Goal: Information Seeking & Learning: Learn about a topic

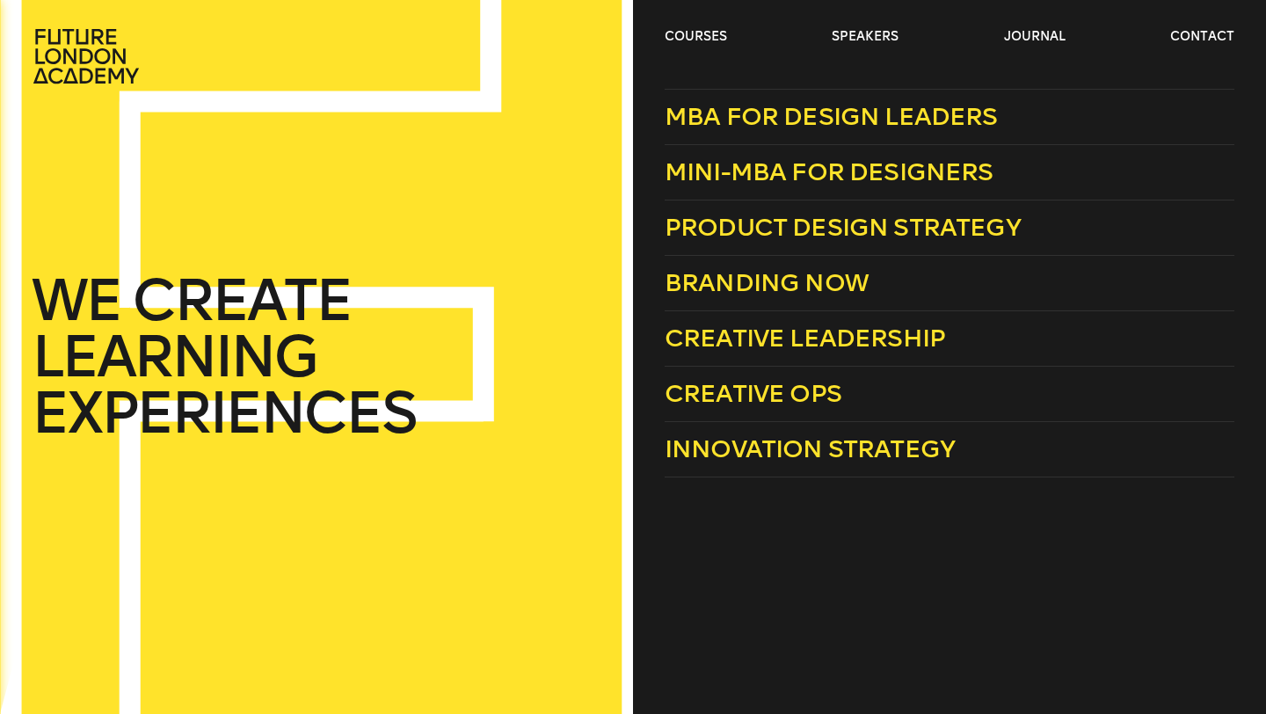
click at [686, 47] on ul "courses speakers journal contact" at bounding box center [950, 56] width 570 height 56
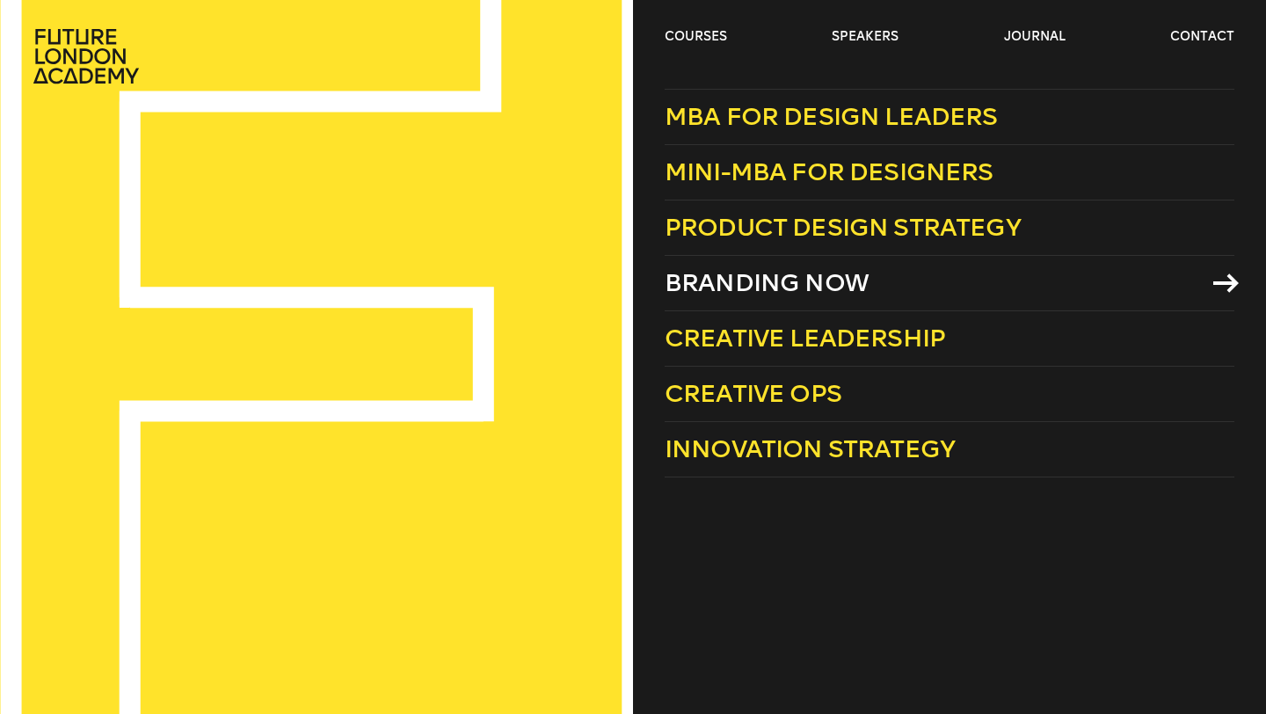
click at [835, 288] on span "Branding Now" at bounding box center [767, 282] width 204 height 29
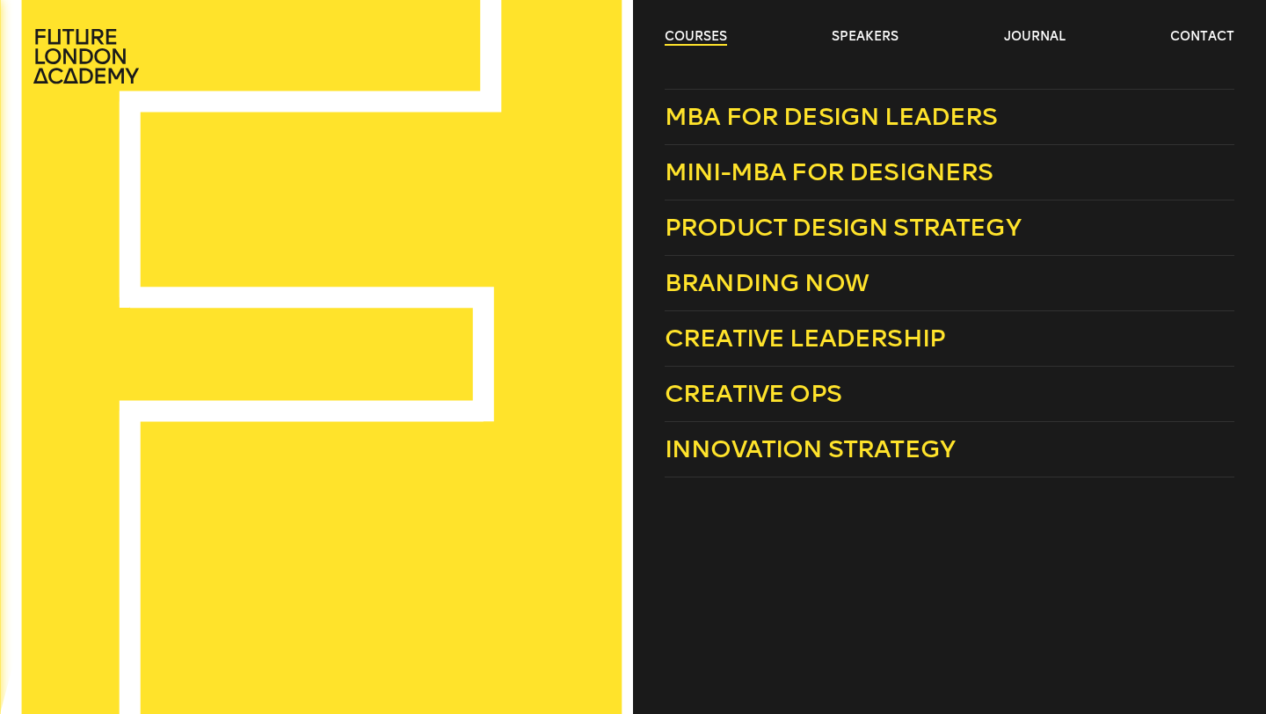
click at [702, 44] on link "courses" at bounding box center [696, 37] width 62 height 18
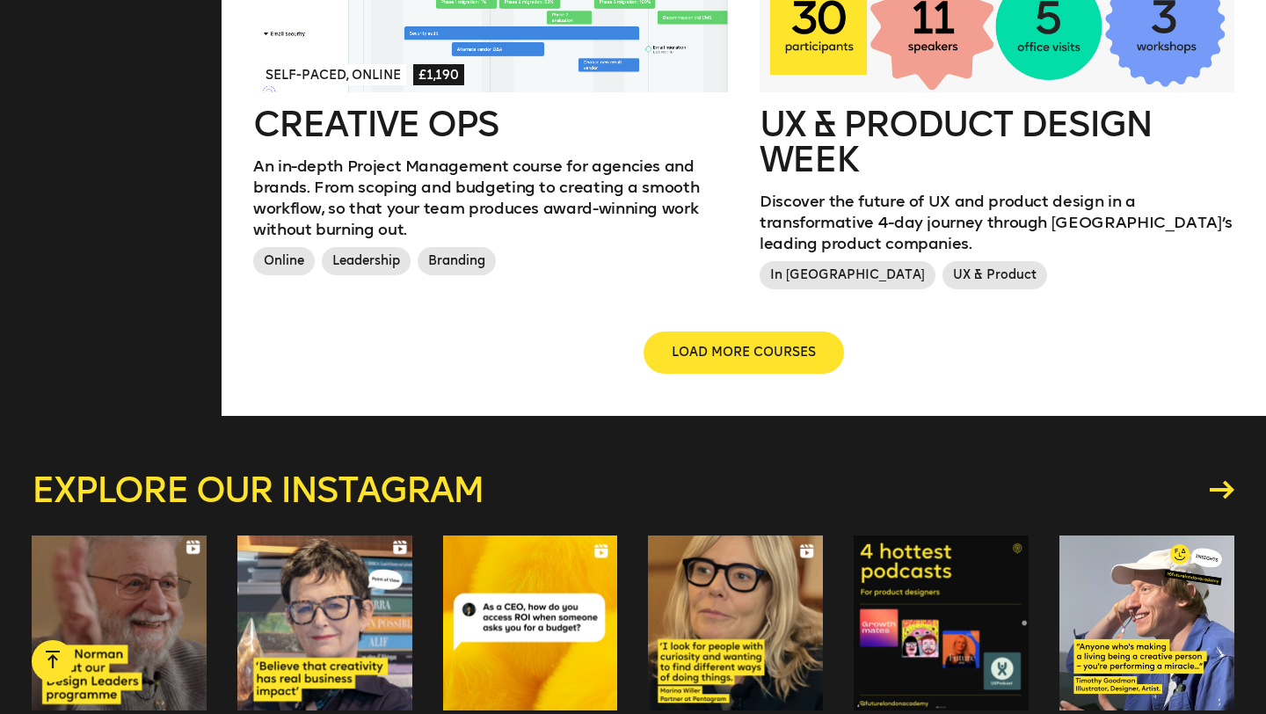
scroll to position [2171, 0]
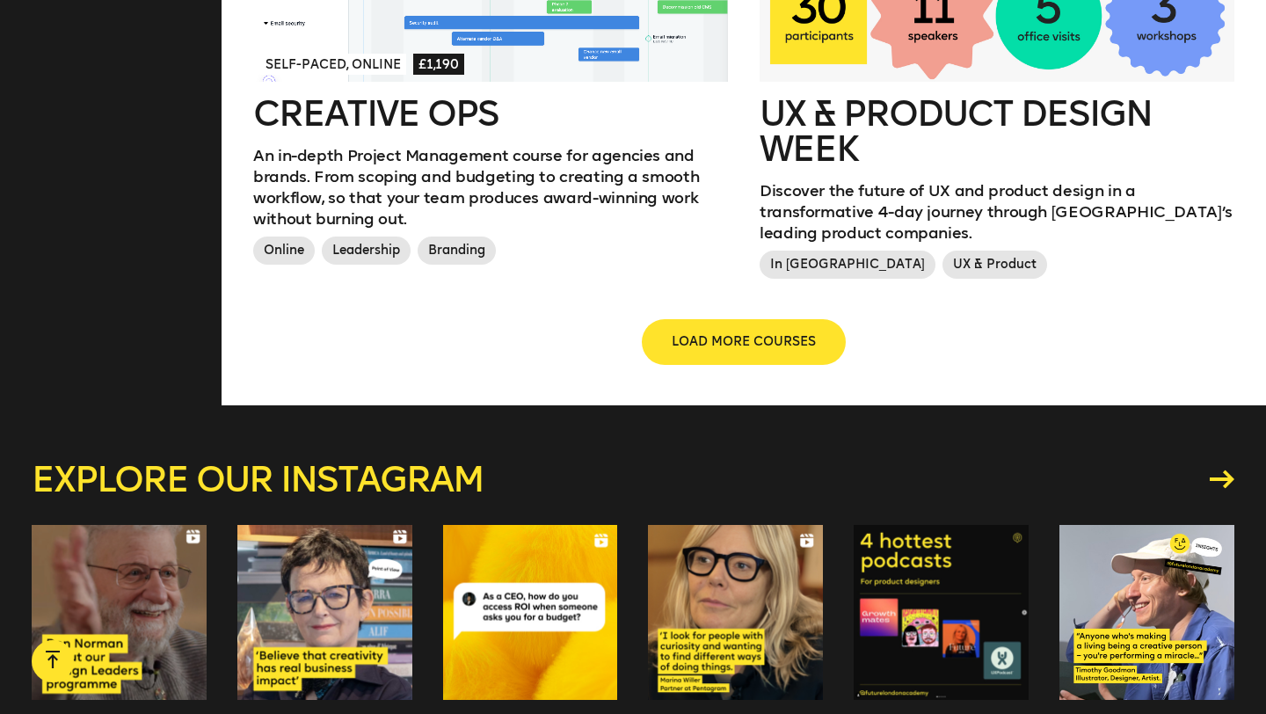
click at [690, 333] on span "LOAD MORE COURSES" at bounding box center [744, 342] width 144 height 18
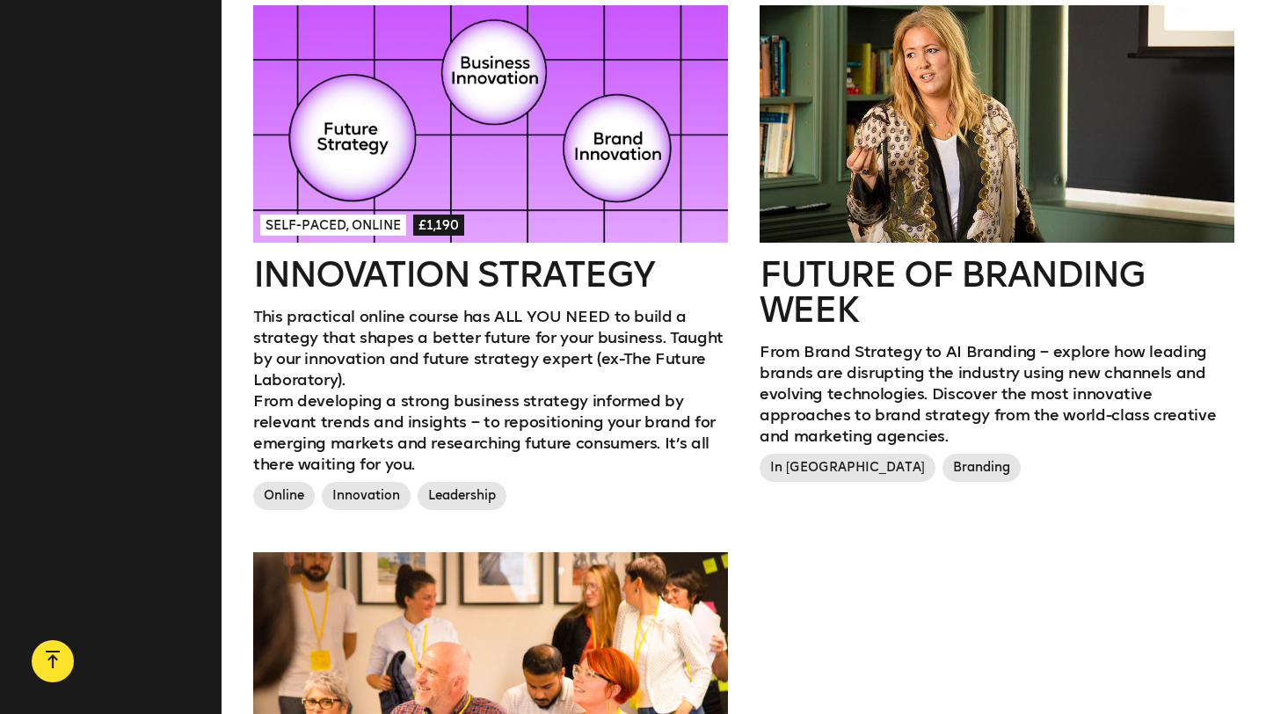
scroll to position [2488, 0]
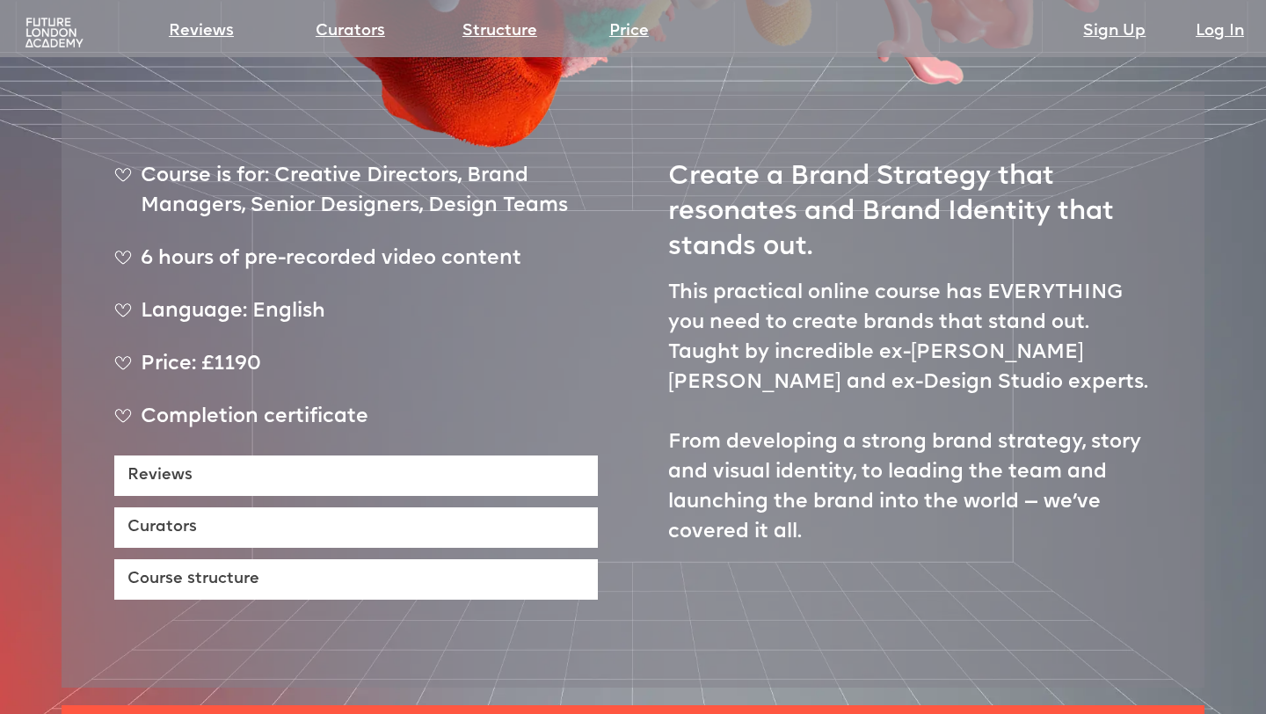
scroll to position [675, 0]
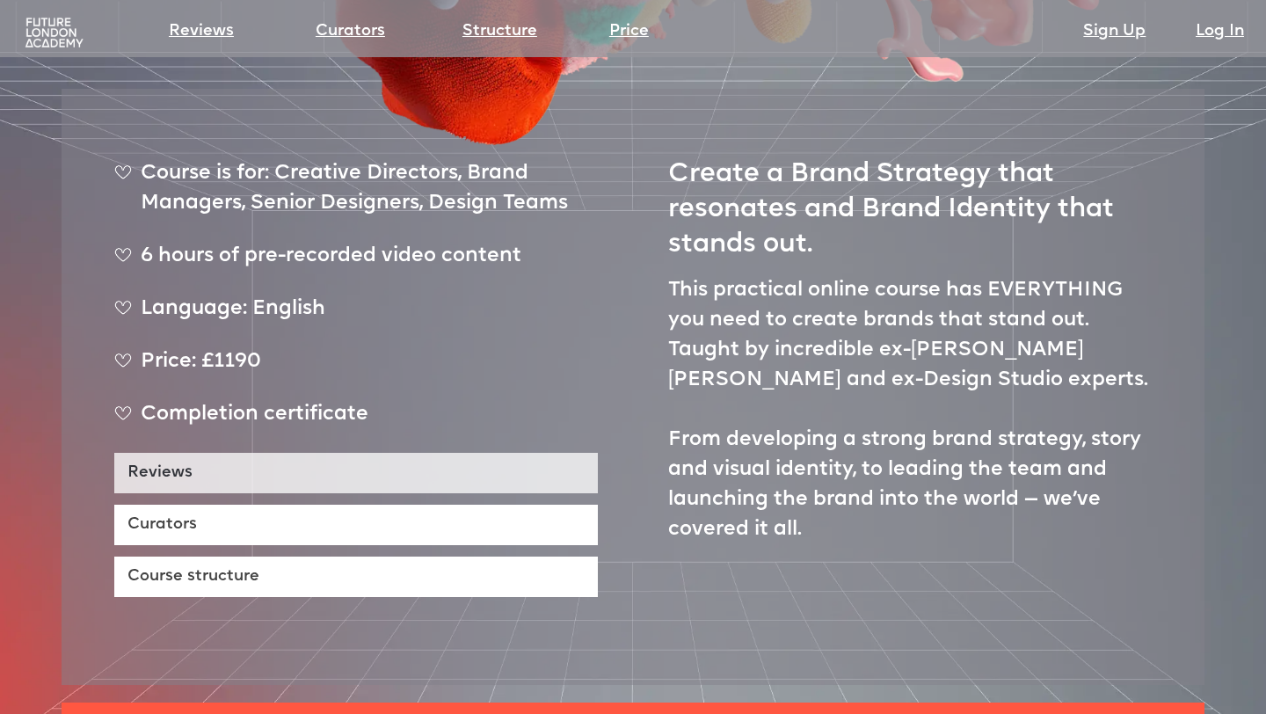
click at [484, 453] on link "Reviews" at bounding box center [356, 473] width 484 height 40
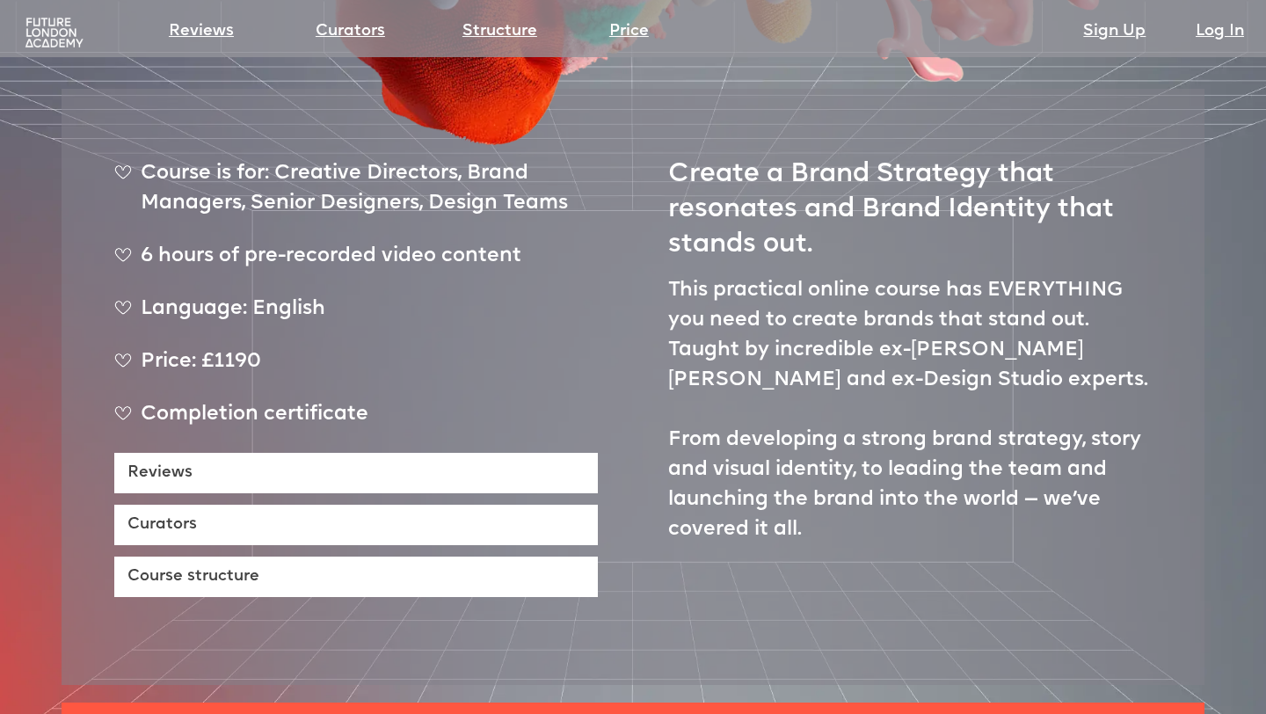
scroll to position [502, 0]
